Goal: Task Accomplishment & Management: Use online tool/utility

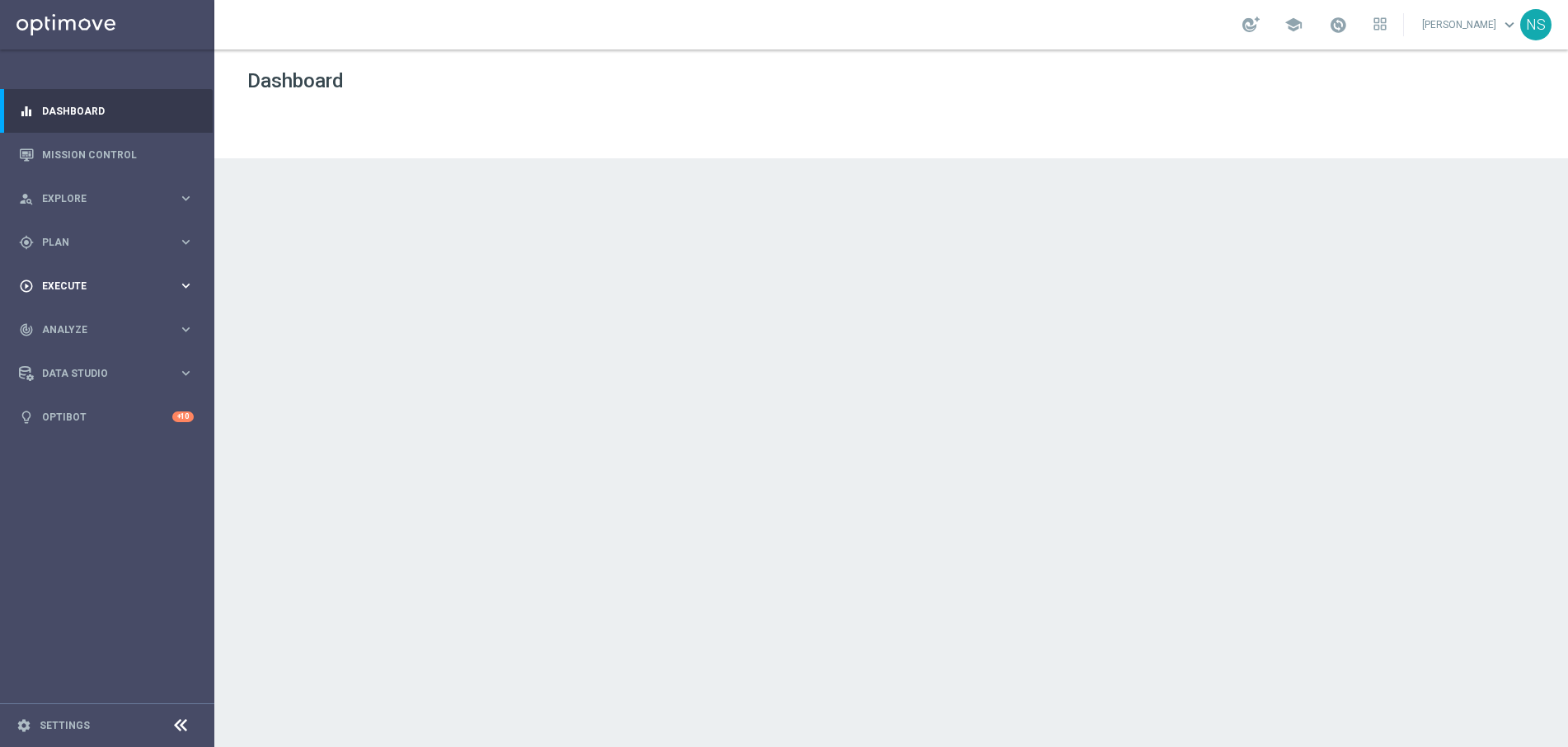
click at [61, 290] on span "Execute" at bounding box center [110, 286] width 136 height 10
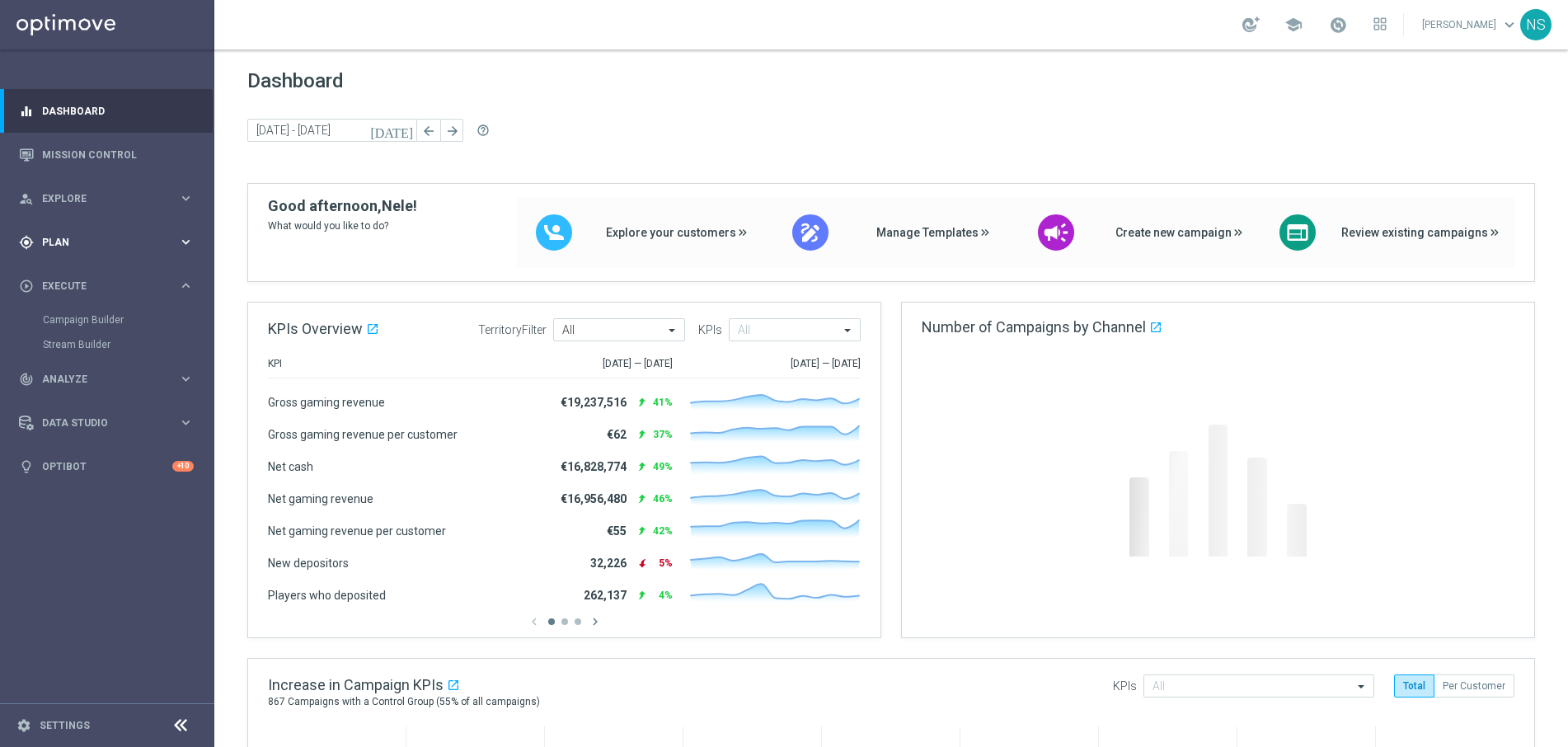
click at [56, 251] on div "gps_fixed Plan keyboard_arrow_right" at bounding box center [106, 242] width 213 height 44
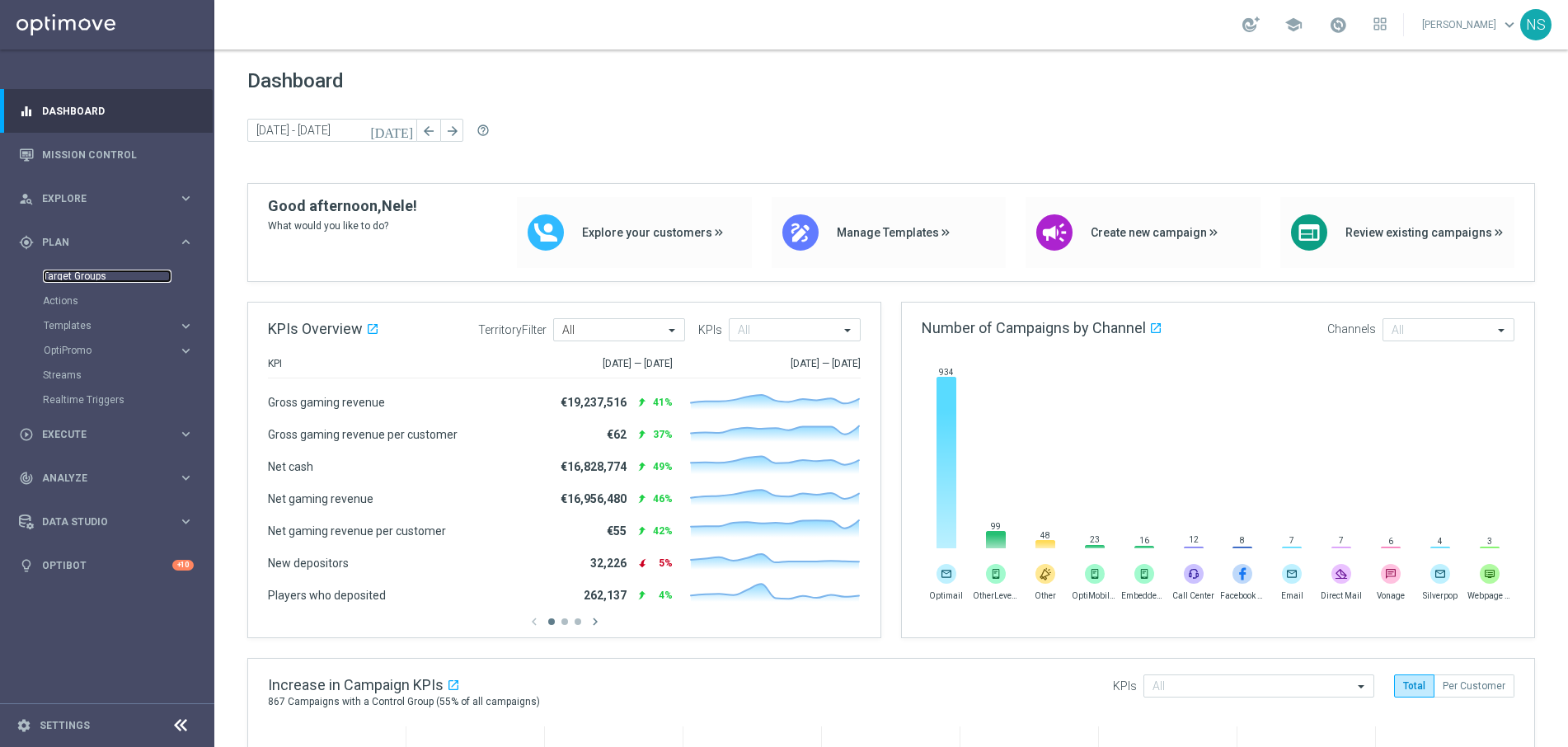
click at [63, 277] on link "Target Groups" at bounding box center [107, 276] width 129 height 13
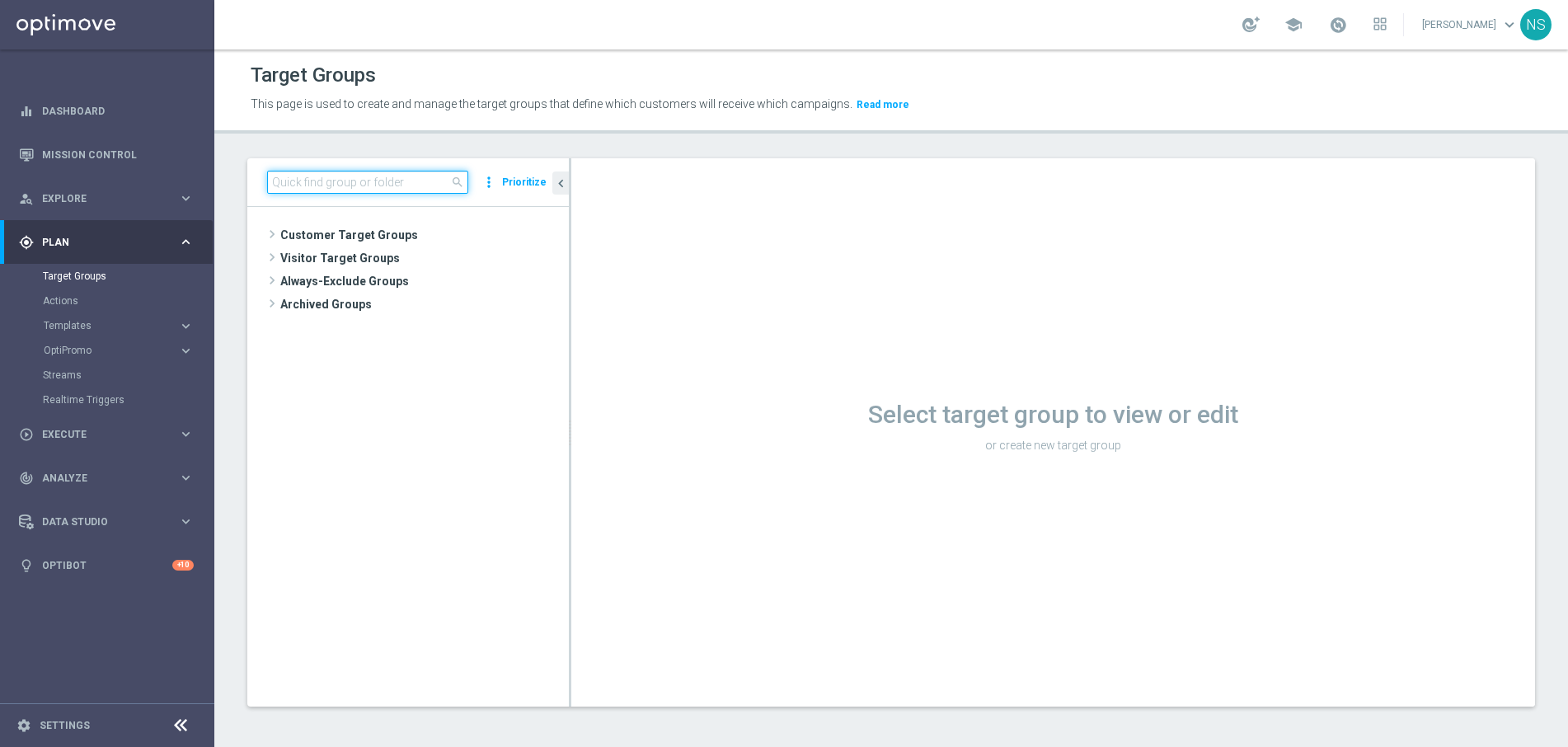
click at [381, 186] on input at bounding box center [368, 182] width 201 height 23
paste input "de_all_TGT_VIP_EM_TAC_SP__GHOST_PROMO_TARGET_BUNDLE_ALL_PLAYERS"
type input "de_all_TGT_VIP_EM_TAC_SP__GHOST_PROMO_TARGET_BUNDLE_ALL_PLAYERS"
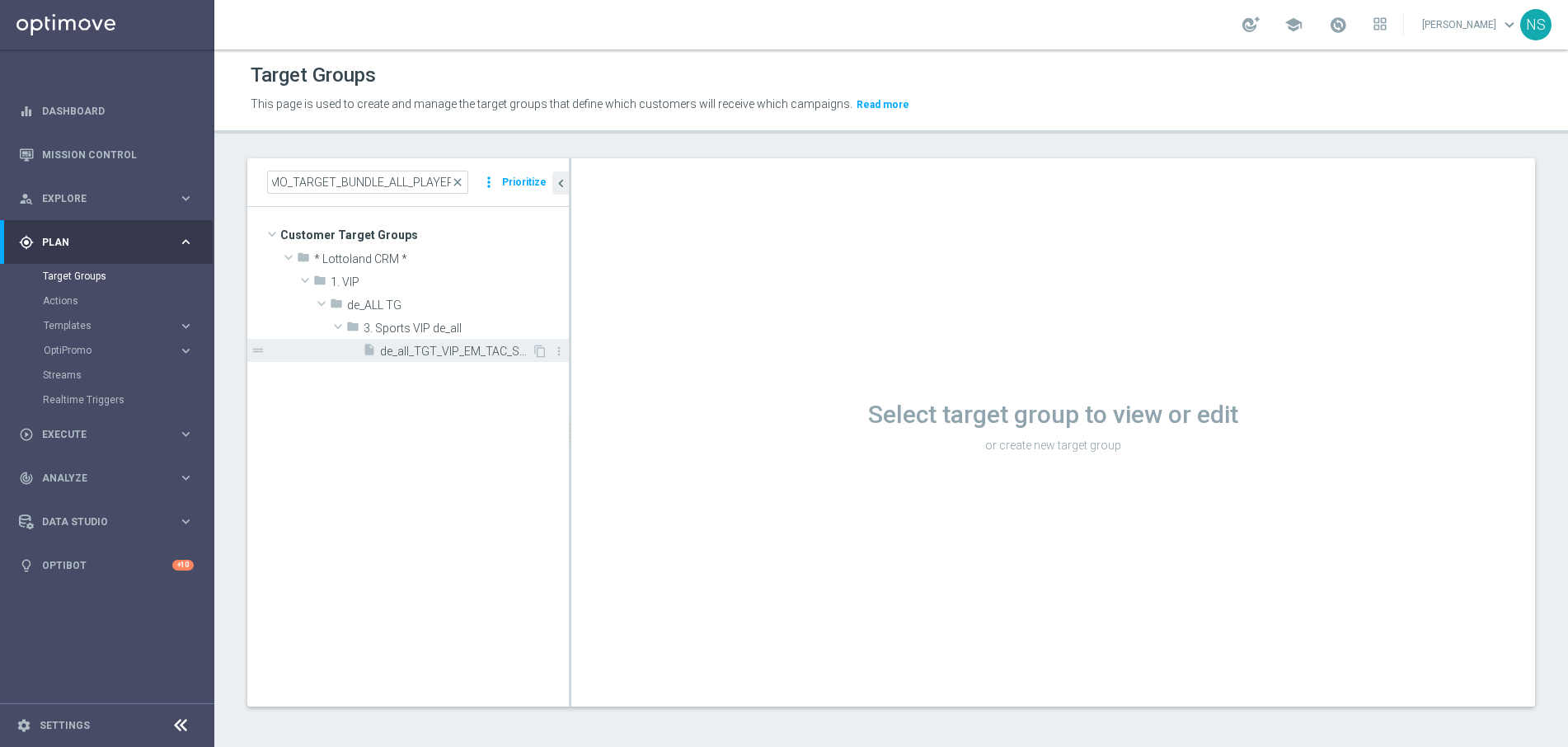
scroll to position [0, 0]
click at [434, 340] on div "insert_drive_file de_all_TGT_VIP_EM_TAC_SP__GHOST_PROMO_TARGET_BUNDLE_ALL_PLAYE…" at bounding box center [447, 350] width 169 height 23
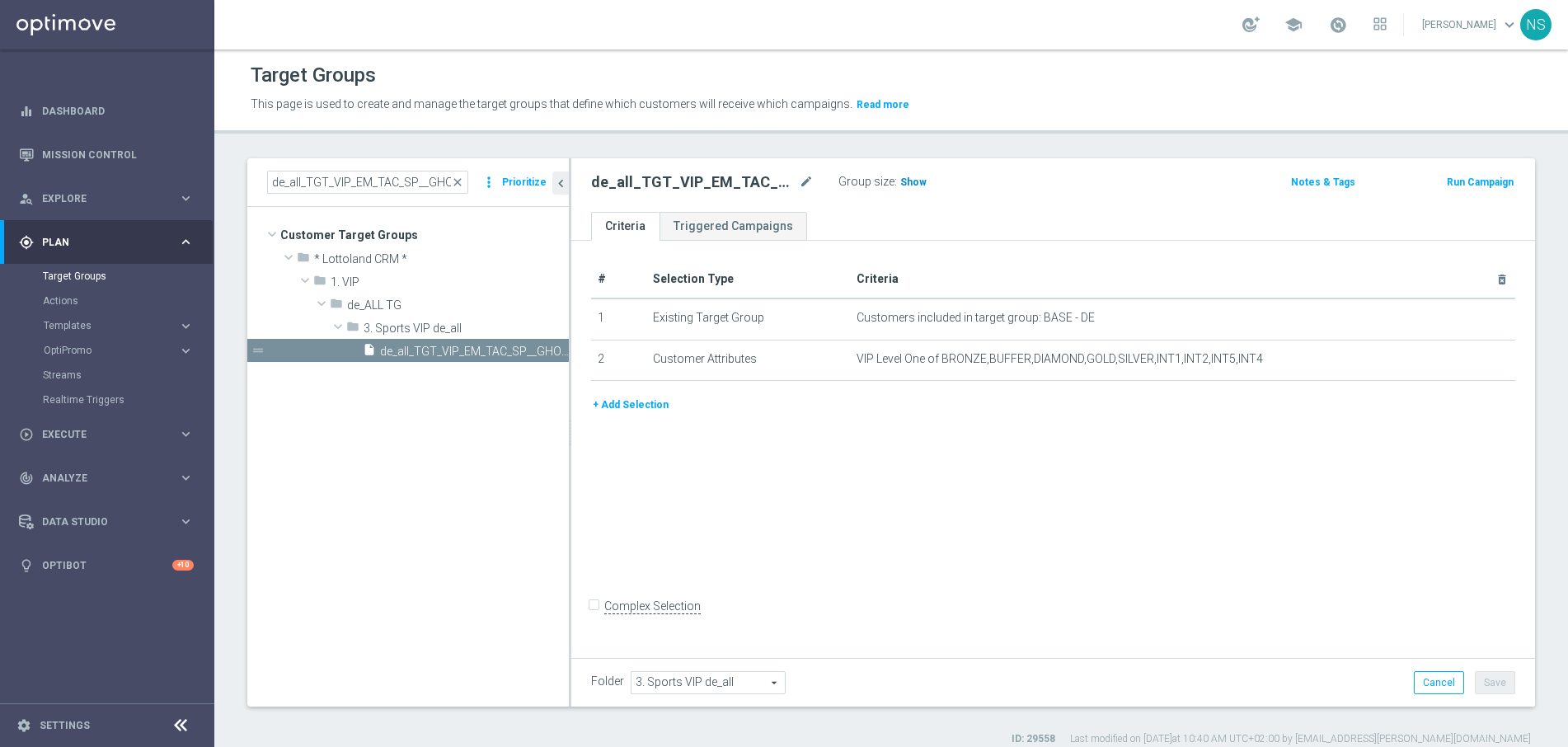
click at [911, 182] on span "Show" at bounding box center [913, 183] width 26 height 12
click at [910, 182] on span "2,612" at bounding box center [915, 184] width 29 height 16
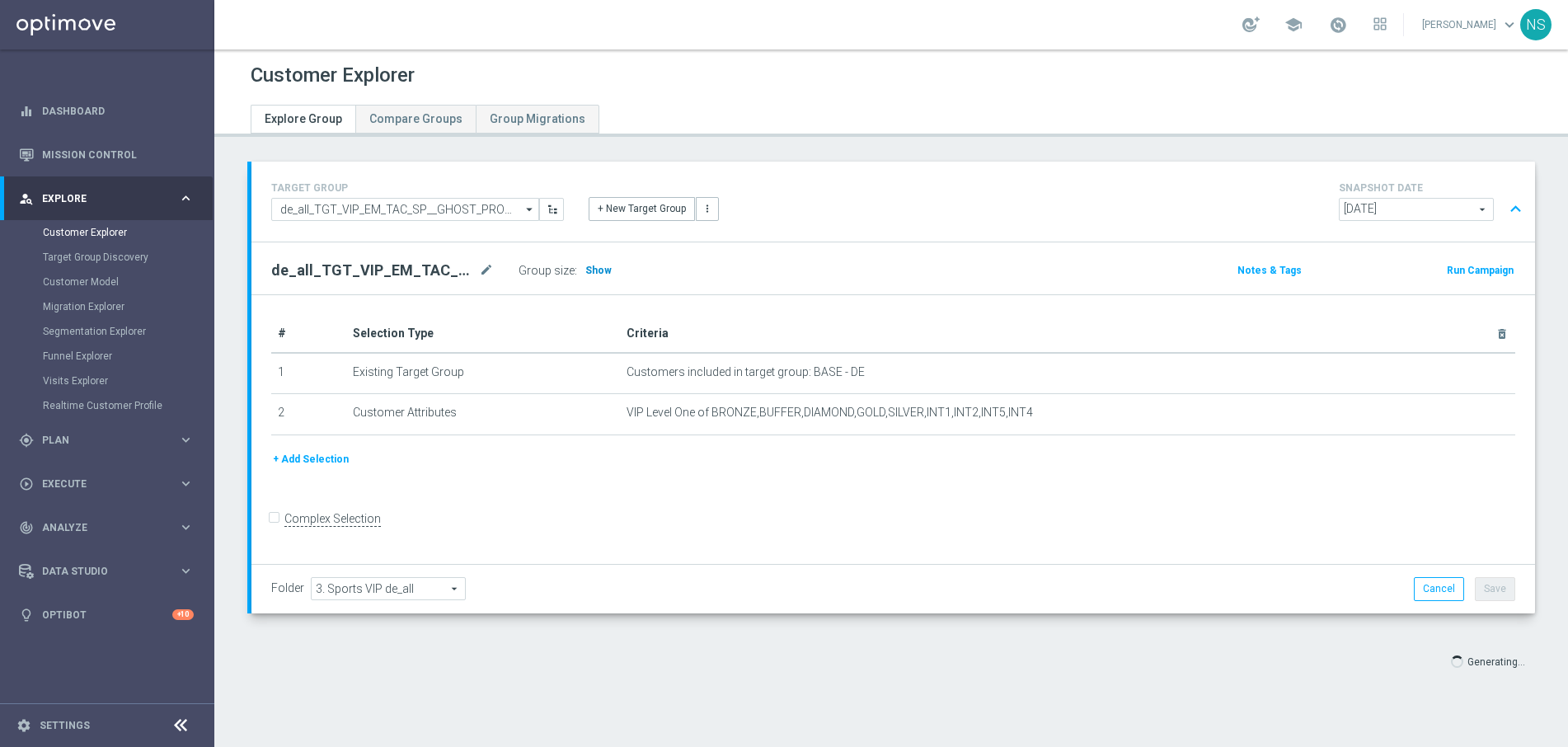
click at [597, 273] on span "Show" at bounding box center [598, 271] width 26 height 12
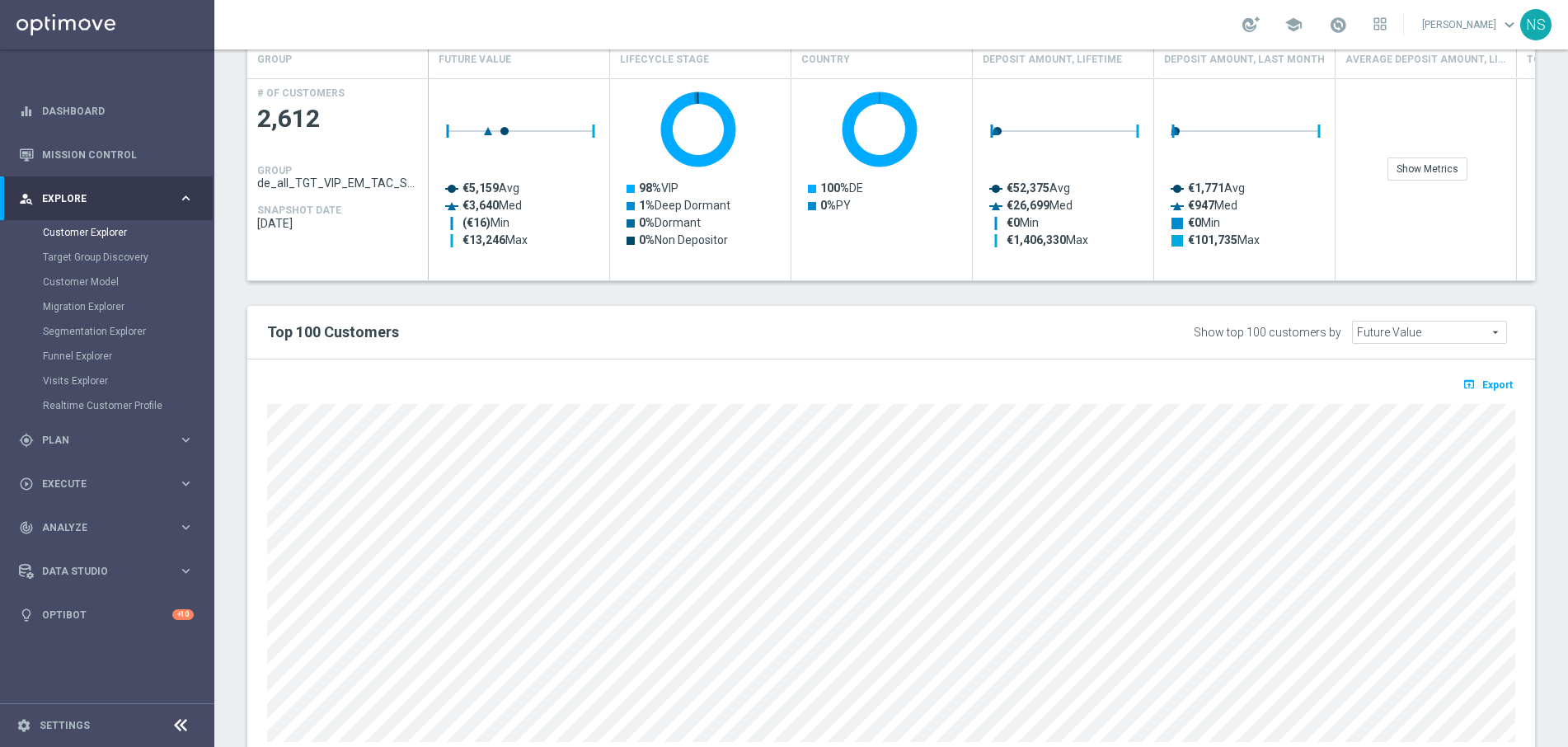
scroll to position [795, 0]
